Goal: Task Accomplishment & Management: Manage account settings

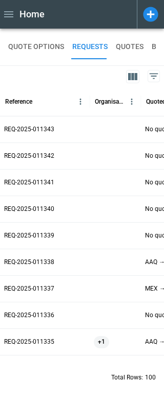
click at [153, 13] on icon at bounding box center [151, 15] width 18 height 18
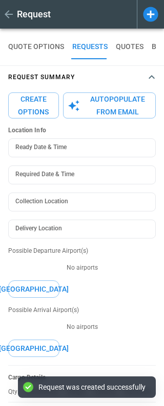
type textarea "*"
click at [127, 15] on icon at bounding box center [128, 14] width 2 height 8
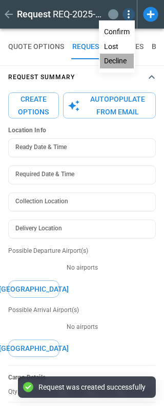
click at [118, 60] on button "Decline" at bounding box center [117, 61] width 34 height 15
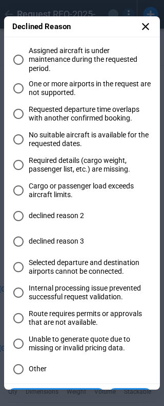
scroll to position [127, 0]
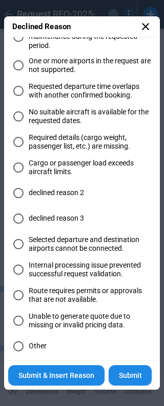
click at [147, 26] on icon at bounding box center [145, 26] width 12 height 12
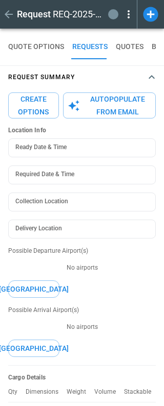
click at [129, 13] on icon at bounding box center [128, 14] width 2 height 8
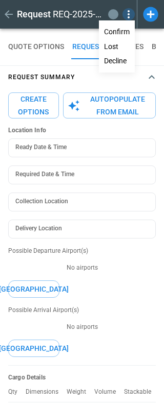
click at [146, 16] on div at bounding box center [82, 203] width 164 height 406
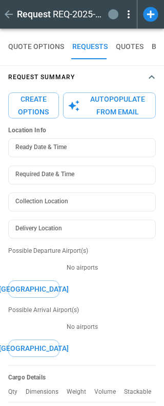
click at [147, 15] on icon at bounding box center [150, 14] width 15 height 15
click at [127, 14] on icon at bounding box center [128, 14] width 12 height 12
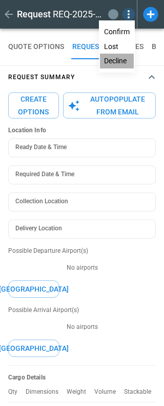
click at [119, 63] on button "Decline" at bounding box center [117, 61] width 34 height 15
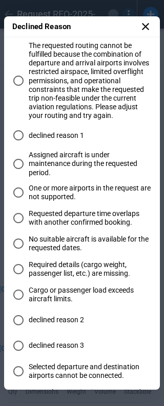
click at [63, 168] on span "Assigned aircraft is under maintenance during the requested period." at bounding box center [90, 164] width 123 height 26
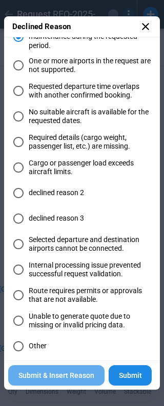
click at [76, 381] on button "Submit & Insert Reason" at bounding box center [56, 375] width 96 height 21
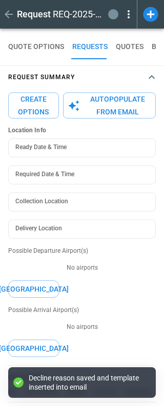
scroll to position [0, 0]
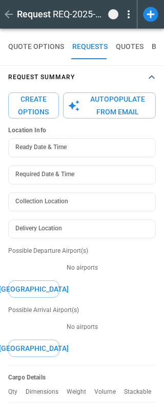
click at [127, 17] on icon at bounding box center [128, 14] width 2 height 8
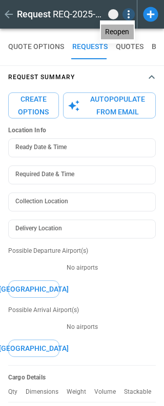
click at [122, 33] on button "Reopen" at bounding box center [117, 32] width 33 height 15
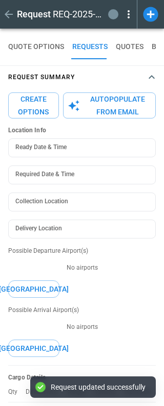
click at [131, 14] on icon at bounding box center [128, 14] width 12 height 12
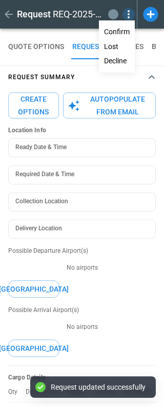
click at [121, 60] on button "Decline" at bounding box center [117, 61] width 34 height 15
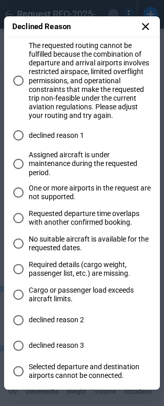
click at [49, 172] on span "Assigned aircraft is under maintenance during the requested period." at bounding box center [90, 164] width 123 height 26
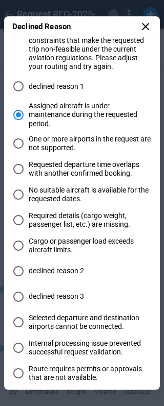
scroll to position [127, 0]
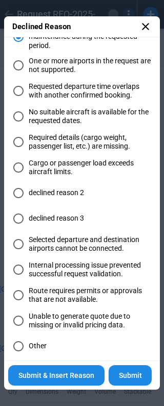
click at [49, 220] on span "declined reason 3" at bounding box center [56, 218] width 55 height 9
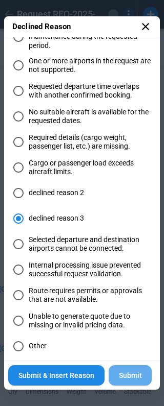
click at [129, 377] on button "Submit" at bounding box center [129, 375] width 43 height 21
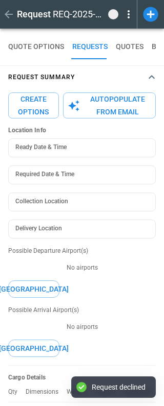
click at [126, 15] on icon at bounding box center [128, 14] width 12 height 12
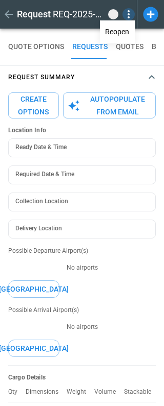
click at [115, 32] on button "Reopen" at bounding box center [117, 32] width 33 height 15
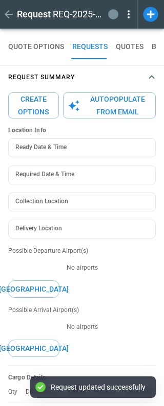
click at [130, 13] on icon at bounding box center [128, 14] width 12 height 12
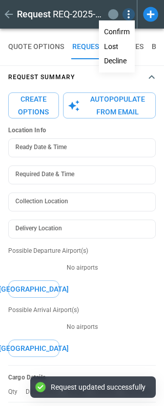
click at [117, 62] on button "Decline" at bounding box center [117, 61] width 34 height 15
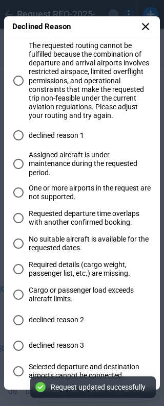
click at [62, 161] on span "Assigned aircraft is under maintenance during the requested period." at bounding box center [90, 164] width 123 height 26
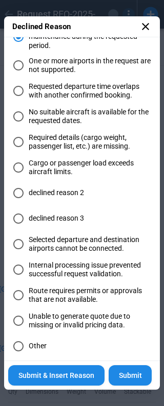
click at [36, 324] on span "Unable to generate quote due to missing or invalid pricing data." at bounding box center [90, 320] width 123 height 17
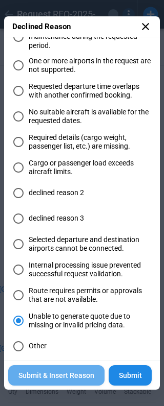
click at [82, 377] on button "Submit & Insert Reason" at bounding box center [56, 375] width 96 height 21
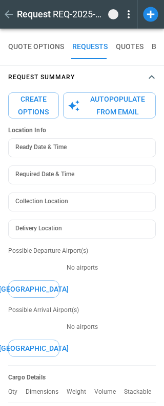
click at [129, 13] on icon at bounding box center [128, 14] width 12 height 12
click at [124, 29] on button "Reopen" at bounding box center [117, 32] width 33 height 15
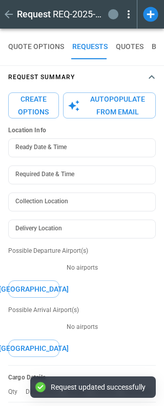
click at [129, 15] on icon at bounding box center [128, 14] width 12 height 12
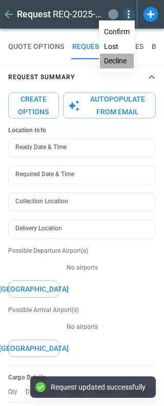
click at [118, 59] on button "Decline" at bounding box center [117, 61] width 34 height 15
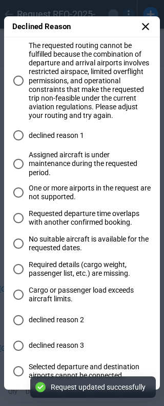
click at [48, 221] on span "Requested departure time overlaps with another confirmed booking." at bounding box center [90, 218] width 123 height 17
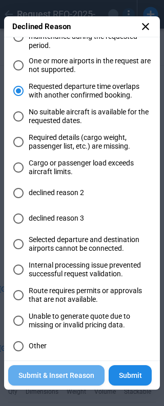
click at [29, 375] on button "Submit & Insert Reason" at bounding box center [56, 375] width 96 height 21
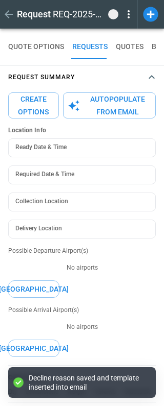
click at [128, 15] on icon at bounding box center [128, 14] width 2 height 8
click at [122, 33] on button "Reopen" at bounding box center [117, 32] width 33 height 15
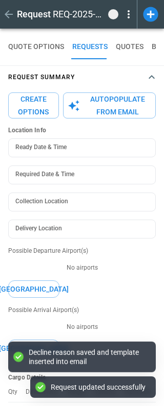
click at [129, 14] on icon at bounding box center [128, 14] width 2 height 8
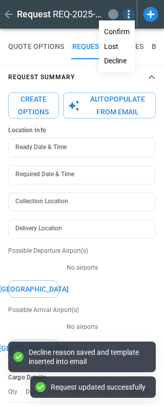
click at [123, 44] on button "Lost" at bounding box center [117, 46] width 34 height 15
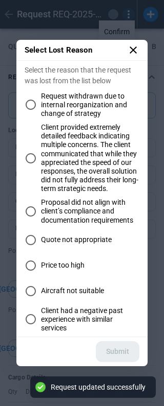
click at [75, 95] on span "Request withdrawn due to internal reorganization and change of strategy" at bounding box center [90, 105] width 98 height 26
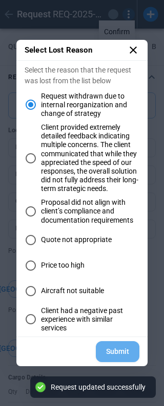
click at [125, 357] on button "Submit" at bounding box center [117, 351] width 43 height 21
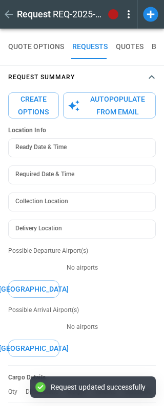
click at [124, 19] on icon at bounding box center [128, 14] width 12 height 12
click at [118, 32] on button "Reopen" at bounding box center [117, 32] width 33 height 15
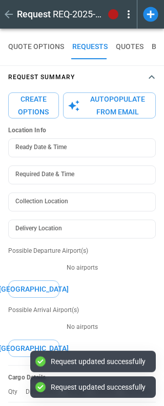
click at [129, 15] on icon at bounding box center [128, 14] width 12 height 12
type textarea "*"
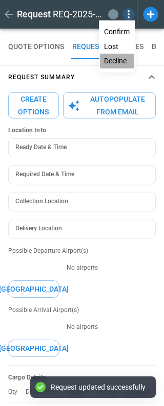
click at [121, 63] on button "Decline" at bounding box center [117, 61] width 34 height 15
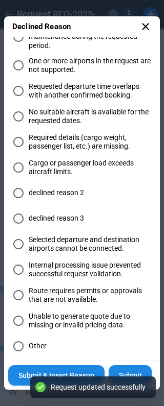
click at [36, 343] on span "Other" at bounding box center [38, 346] width 18 height 9
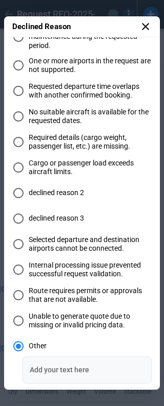
click at [56, 367] on input "Add your text here" at bounding box center [86, 370] width 129 height 27
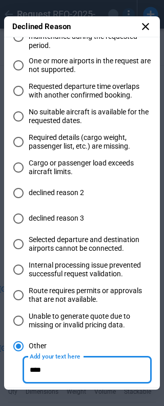
scroll to position [154, 0]
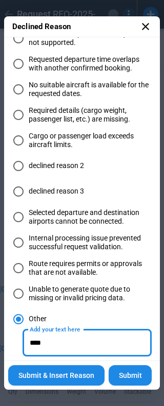
type input "****"
click at [89, 377] on button "Submit & Insert Reason" at bounding box center [56, 375] width 96 height 21
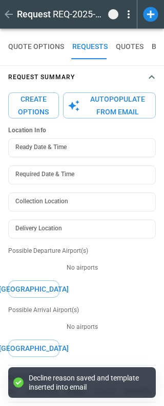
scroll to position [68, 0]
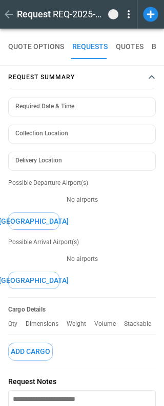
click at [128, 17] on icon at bounding box center [128, 14] width 2 height 8
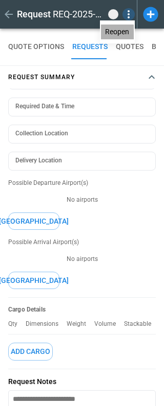
click at [116, 32] on button "Reopen" at bounding box center [117, 32] width 33 height 15
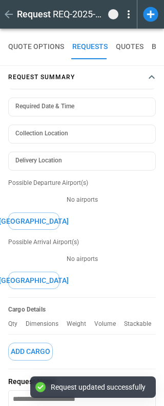
type textarea "*"
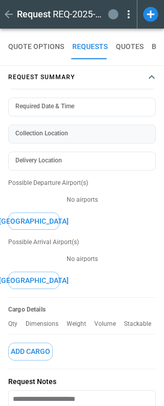
scroll to position [0, 0]
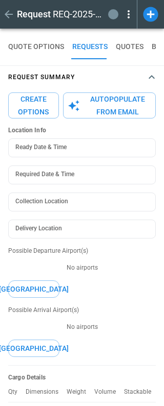
click at [39, 113] on button "Create Options" at bounding box center [33, 106] width 51 height 26
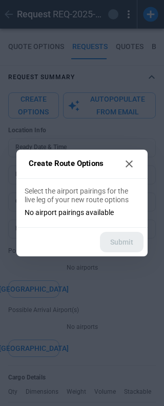
click at [130, 163] on icon at bounding box center [128, 163] width 7 height 7
